Goal: Task Accomplishment & Management: Manage account settings

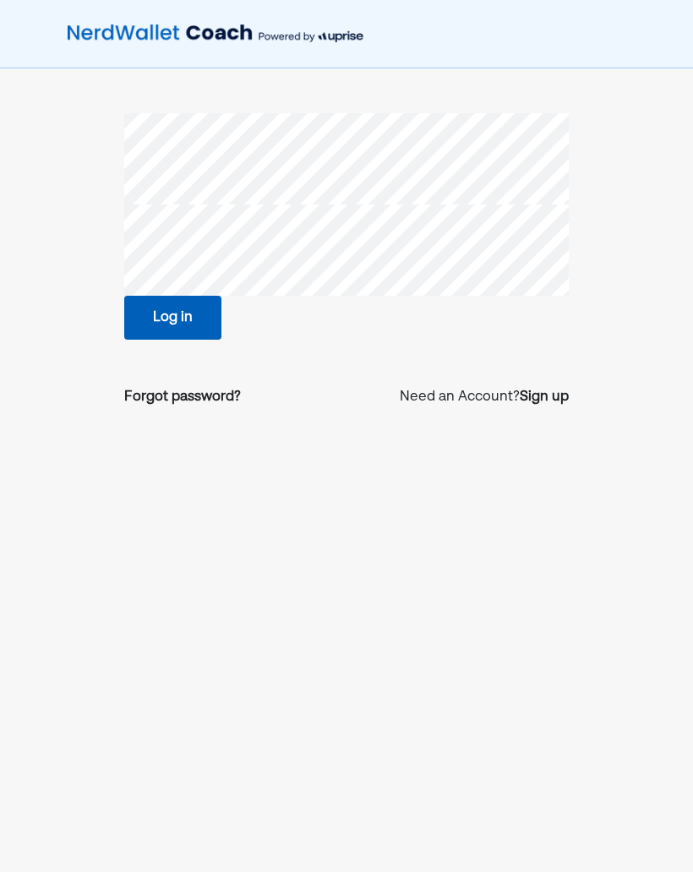
click at [197, 311] on button "Log in" at bounding box center [172, 318] width 97 height 44
click at [201, 309] on button "Log in" at bounding box center [172, 318] width 97 height 44
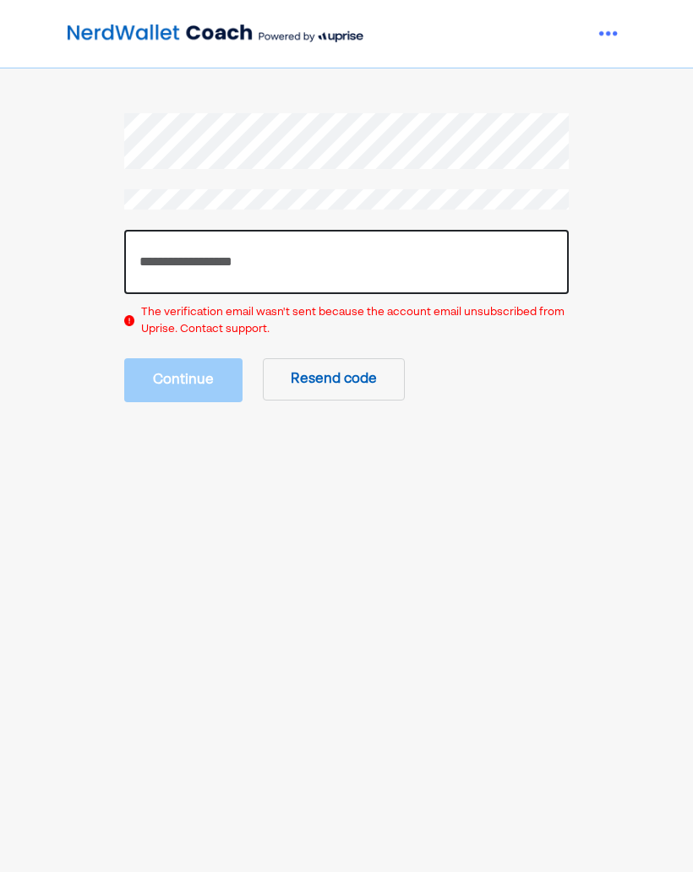
click at [407, 256] on input "number" at bounding box center [346, 262] width 445 height 64
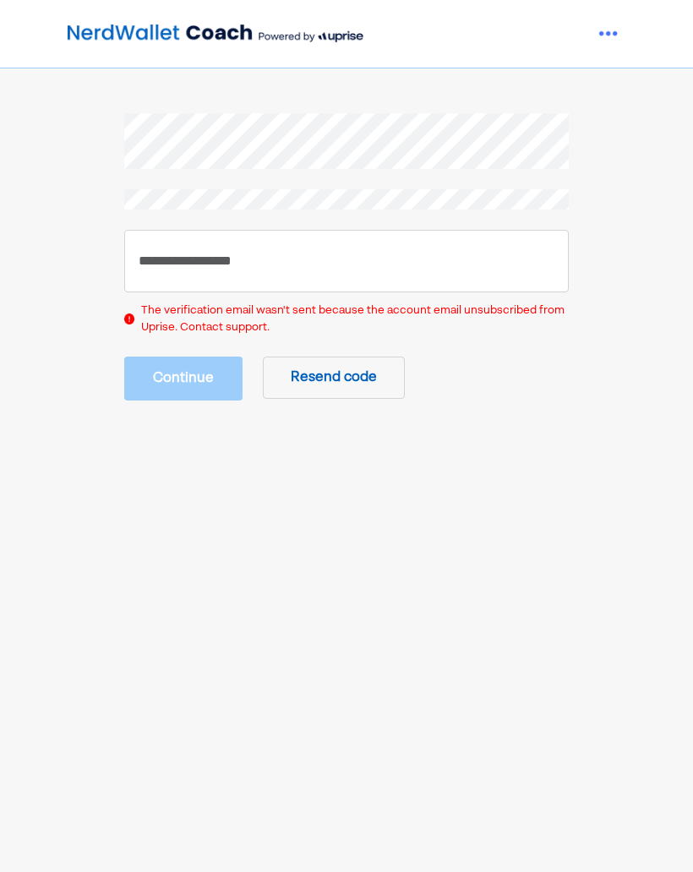
click at [356, 371] on button "Resend code" at bounding box center [334, 378] width 142 height 42
click at [360, 363] on button "Resend code" at bounding box center [334, 378] width 142 height 42
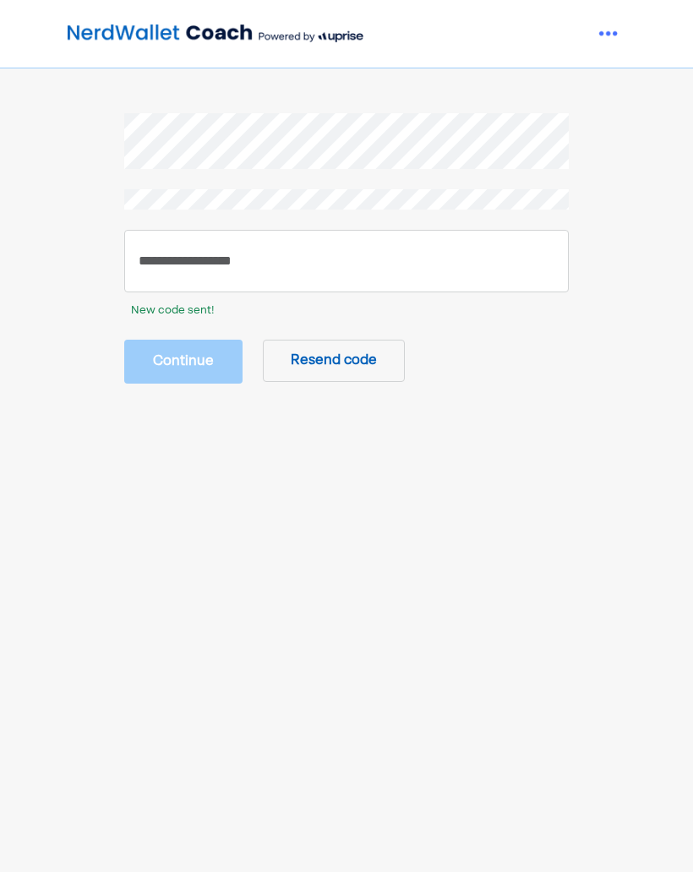
click at [360, 362] on button "Resend code" at bounding box center [334, 361] width 142 height 42
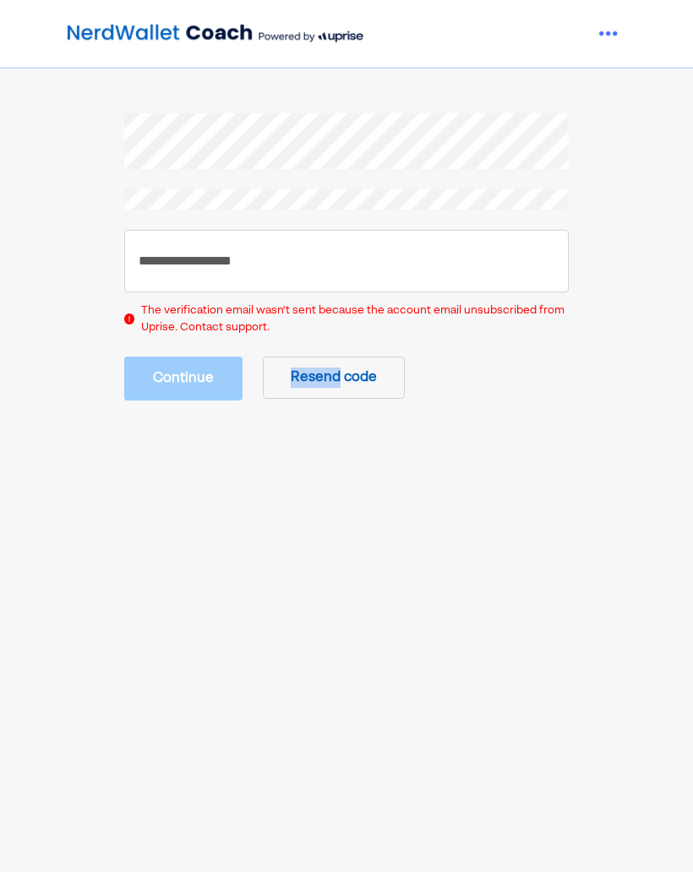
click at [349, 365] on button "Resend code" at bounding box center [334, 378] width 142 height 42
click at [367, 366] on button "Resend code" at bounding box center [334, 378] width 142 height 42
click at [604, 31] on img at bounding box center [609, 34] width 34 height 34
click at [589, 70] on div "Settings" at bounding box center [588, 73] width 54 height 20
click at [603, 33] on img at bounding box center [609, 34] width 34 height 34
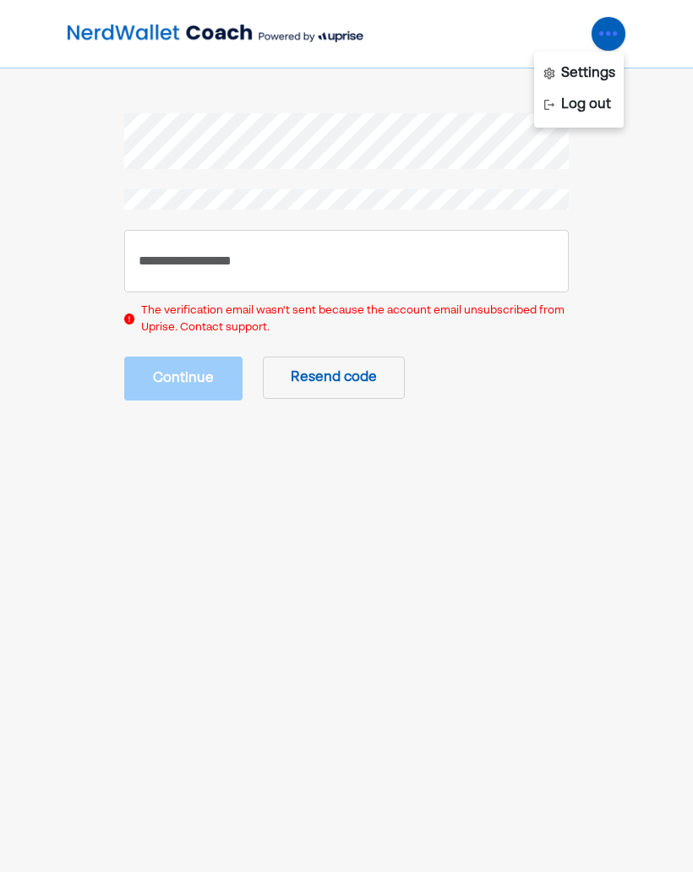
click at [606, 105] on div "Log out" at bounding box center [586, 105] width 50 height 20
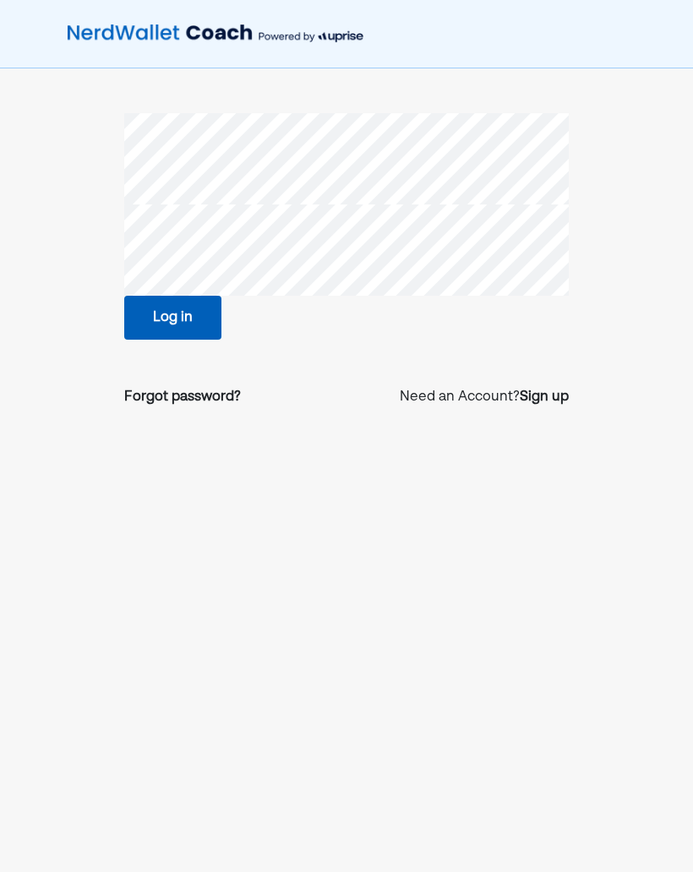
click at [181, 320] on button "Log in" at bounding box center [172, 318] width 97 height 44
click at [191, 316] on button "Log in" at bounding box center [172, 318] width 97 height 44
click at [204, 330] on button "Log in" at bounding box center [172, 318] width 97 height 44
click at [226, 391] on div "Forgot password?" at bounding box center [182, 397] width 117 height 20
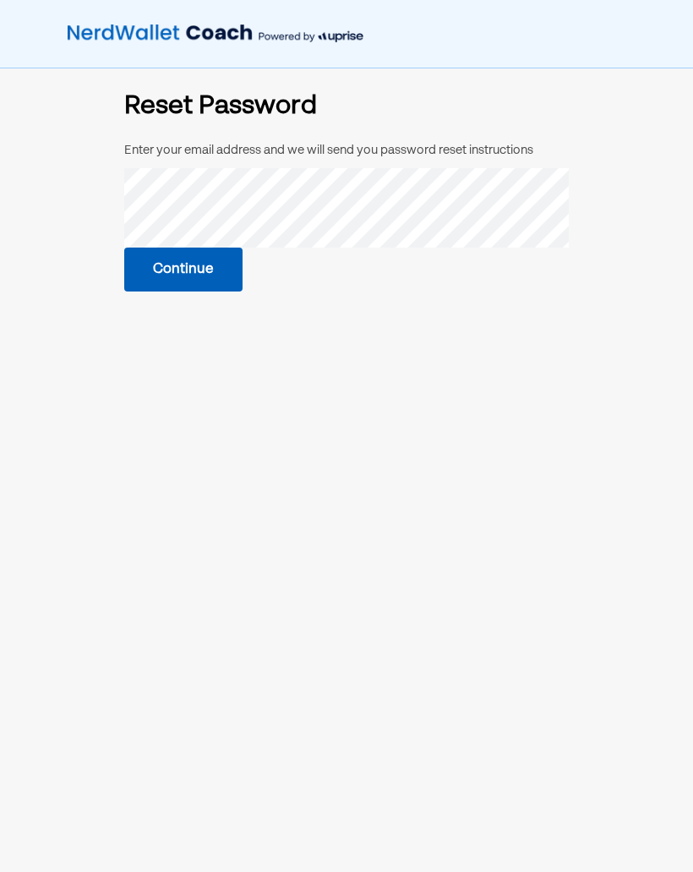
click at [211, 259] on button "Continue" at bounding box center [183, 270] width 118 height 44
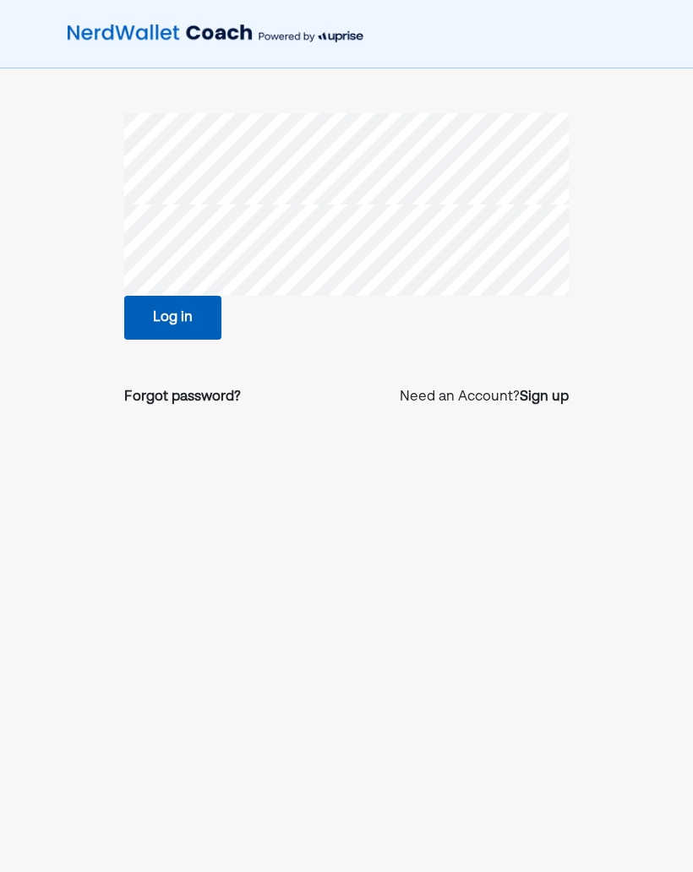
click at [195, 309] on button "Log in" at bounding box center [172, 318] width 97 height 44
click at [202, 317] on button "Log in" at bounding box center [172, 318] width 97 height 44
click at [210, 326] on button "Log in" at bounding box center [172, 318] width 97 height 44
click at [177, 315] on button "Log in" at bounding box center [172, 318] width 97 height 44
click at [203, 394] on div "Forgot password?" at bounding box center [182, 397] width 117 height 20
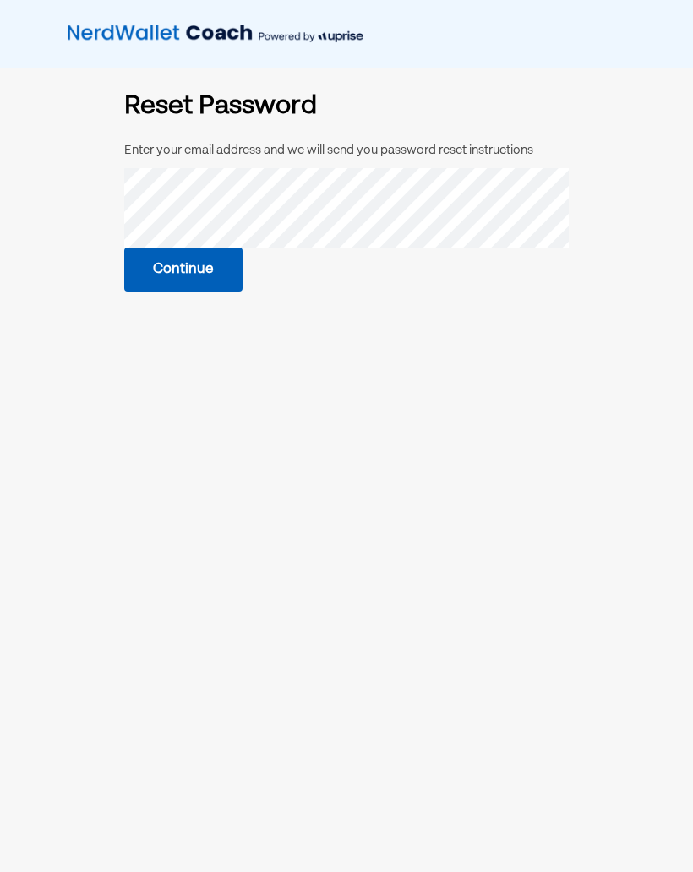
click at [210, 270] on button "Continue" at bounding box center [183, 270] width 118 height 44
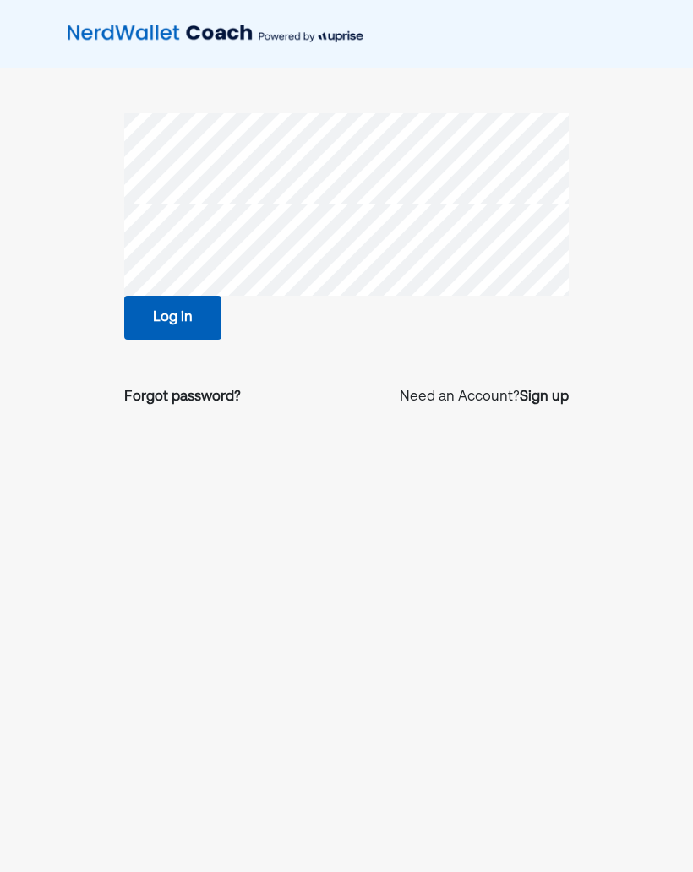
click at [203, 392] on div "Forgot password?" at bounding box center [182, 397] width 117 height 20
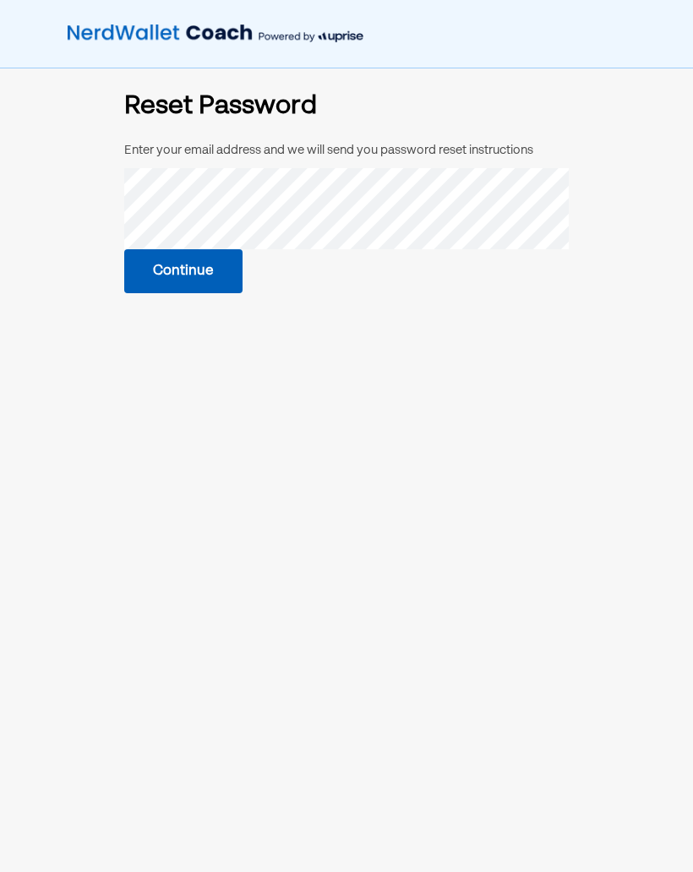
click at [422, 361] on main "Reset Password Enter your email address and we will send you password reset ins…" at bounding box center [346, 484] width 485 height 781
click at [220, 264] on button "Continue" at bounding box center [183, 270] width 118 height 44
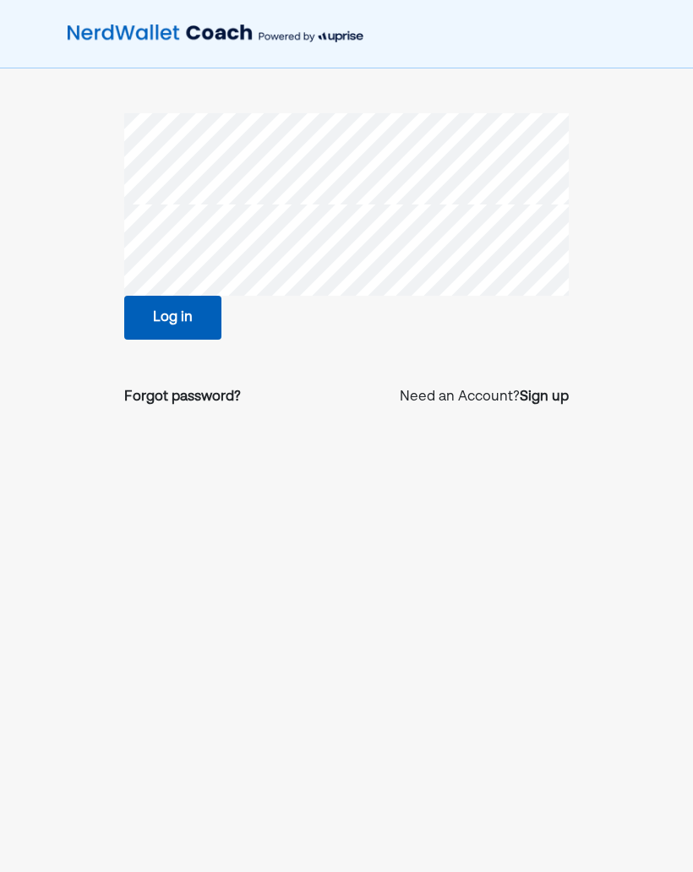
click at [205, 314] on button "Log in" at bounding box center [172, 318] width 97 height 44
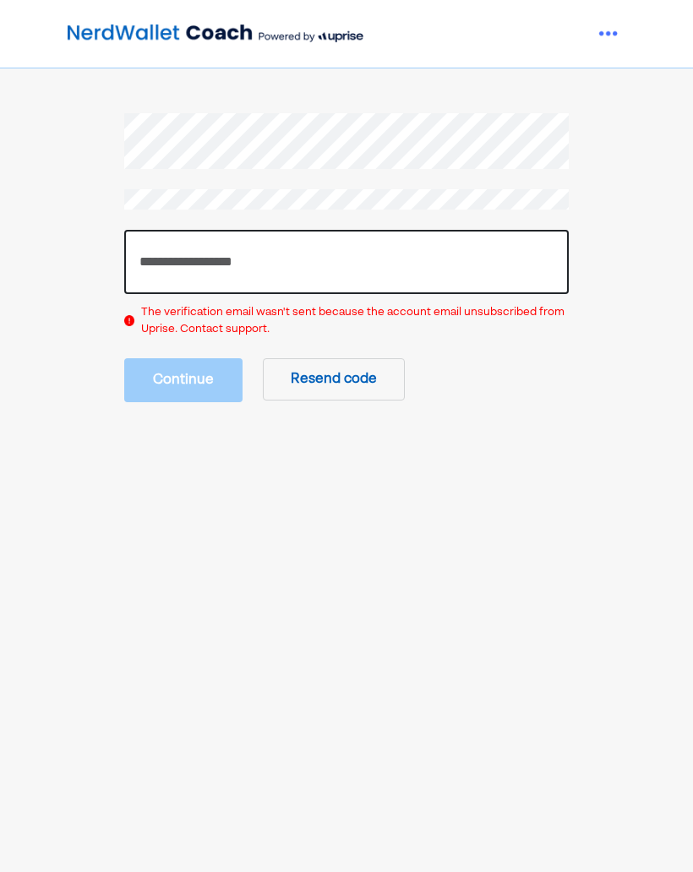
click at [281, 260] on input "number" at bounding box center [346, 262] width 445 height 64
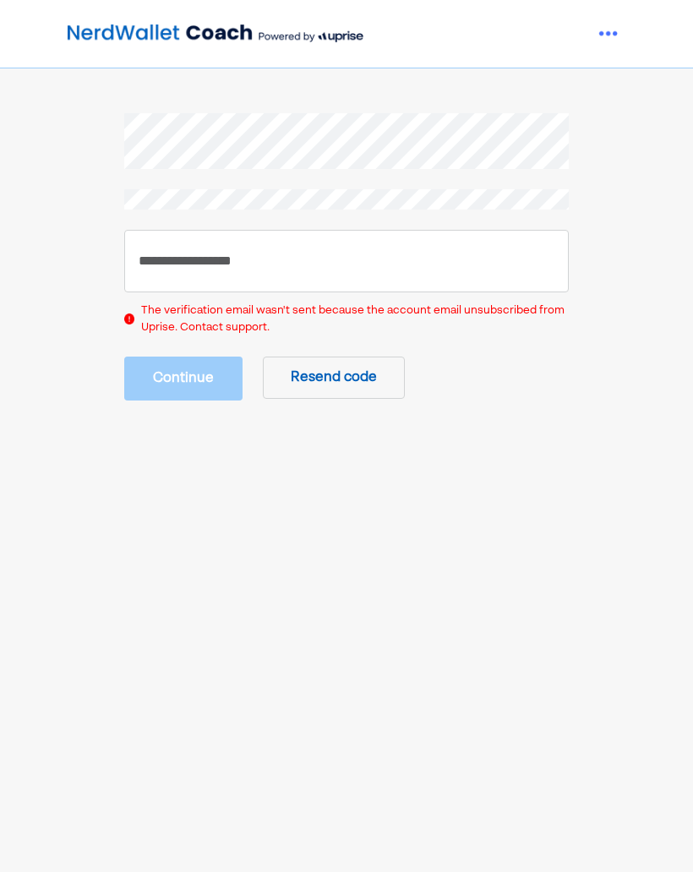
click at [347, 376] on button "Resend code" at bounding box center [334, 378] width 142 height 42
